Goal: Task Accomplishment & Management: Use online tool/utility

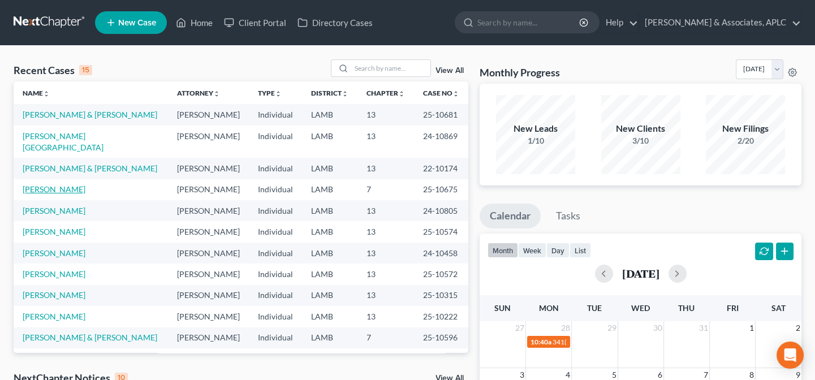
click at [56, 184] on link "[PERSON_NAME]" at bounding box center [54, 189] width 63 height 10
select select "8"
select select "6"
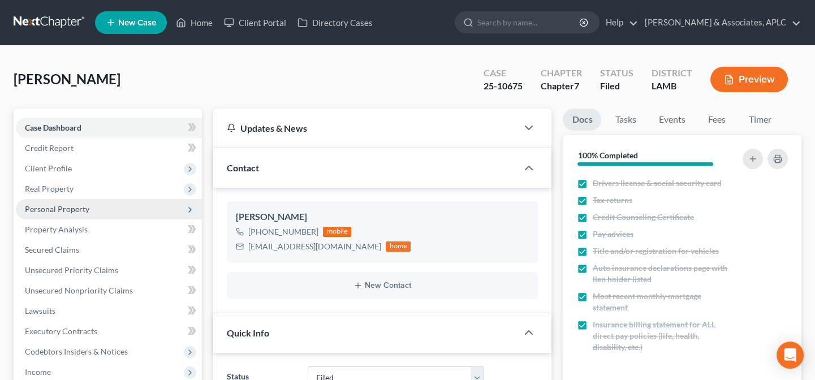
click at [61, 203] on span "Personal Property" at bounding box center [109, 209] width 186 height 20
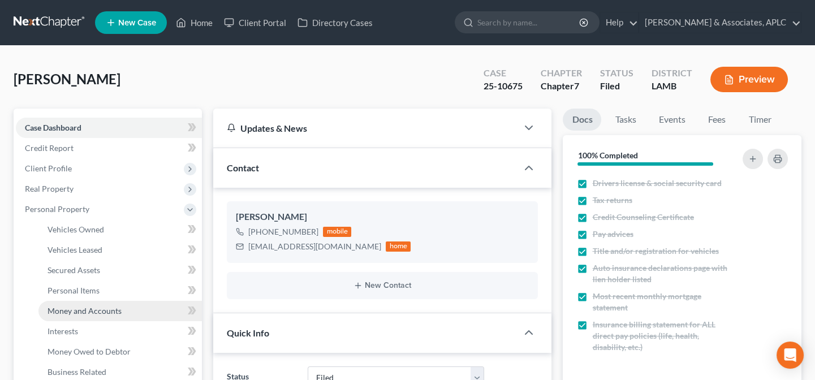
click at [62, 306] on span "Money and Accounts" at bounding box center [84, 311] width 74 height 10
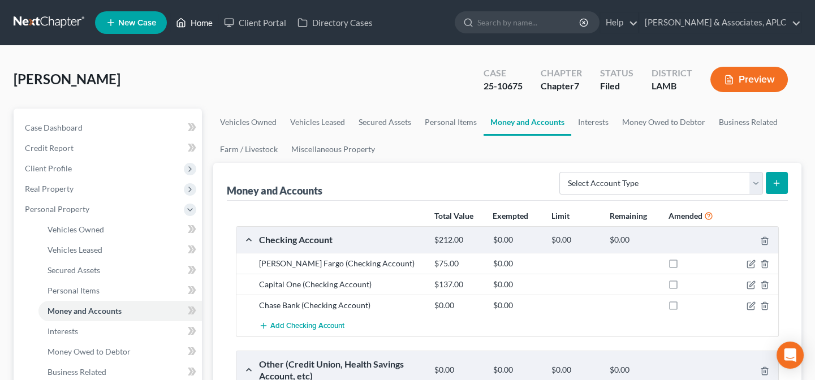
click at [193, 18] on link "Home" at bounding box center [194, 22] width 48 height 20
